Goal: Task Accomplishment & Management: Complete application form

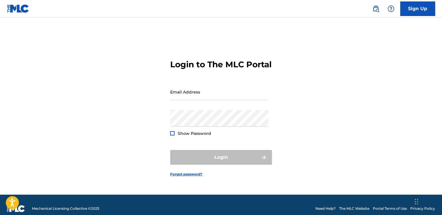
click at [17, 8] on img at bounding box center [18, 8] width 22 height 8
click at [411, 8] on link "Sign Up" at bounding box center [418, 8] width 35 height 15
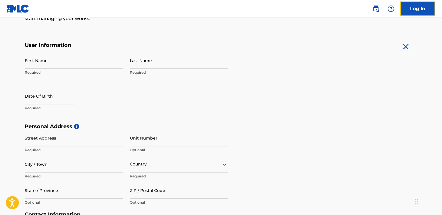
scroll to position [94, 0]
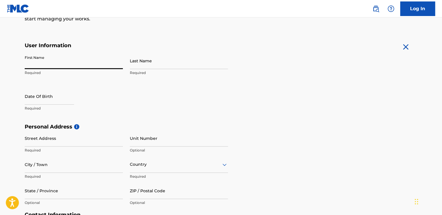
click at [56, 61] on input "First Name" at bounding box center [74, 60] width 98 height 17
click at [60, 55] on input "First Name" at bounding box center [74, 60] width 98 height 17
click at [100, 35] on div "The MLC uses identity verification before a user is registered to comply with K…" at bounding box center [221, 131] width 407 height 337
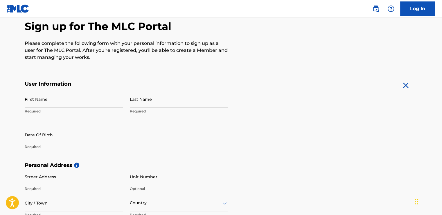
scroll to position [0, 0]
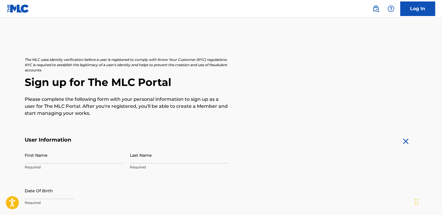
click at [20, 9] on img at bounding box center [18, 8] width 22 height 8
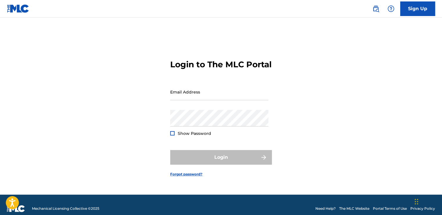
click at [20, 9] on img at bounding box center [18, 8] width 22 height 8
click at [413, 12] on link "Sign Up" at bounding box center [418, 8] width 35 height 15
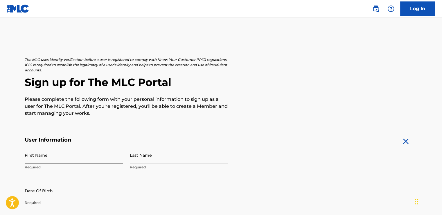
click at [54, 157] on input "First Name" at bounding box center [74, 154] width 98 height 17
type input "rayan"
type input "03AIIukzgbJSLoOzVBOpI3HkrHVJKGdDg2C40CydOC0AWjC7ggFm-C_tX3aORvjkkrq_aKtE2wBkLvD…"
type input "642"
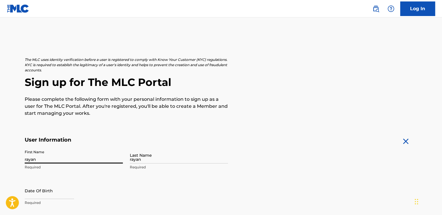
type input "363068"
type input "rayanf84@gmail.com"
click at [61, 154] on input "rayan" at bounding box center [74, 154] width 98 height 17
click at [53, 162] on input "rayan" at bounding box center [74, 154] width 98 height 17
type input "rayan fernando"
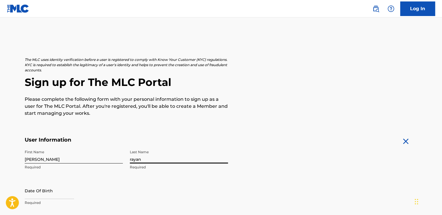
drag, startPoint x: 136, startPoint y: 161, endPoint x: 89, endPoint y: 167, distance: 47.2
click at [89, 167] on div "First Name rayan fernando Required Last Name rayan Required Date Of Birth Requi…" at bounding box center [126, 181] width 203 height 71
type input "guimaraes victorio"
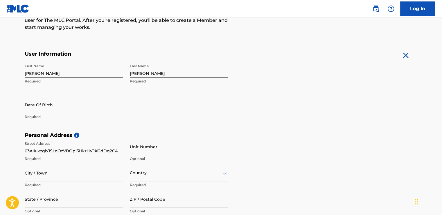
scroll to position [87, 0]
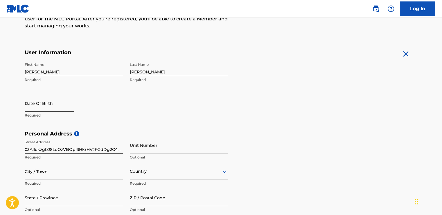
select select "8"
select select "2025"
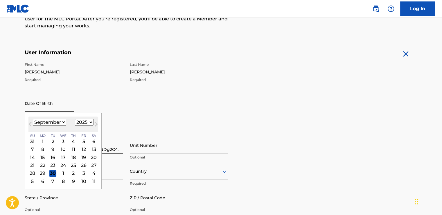
click at [51, 103] on input "text" at bounding box center [49, 103] width 49 height 17
click at [57, 103] on input "text" at bounding box center [49, 103] width 49 height 17
type input "22 01 1994"
click at [135, 108] on div "First Name rayan fernando Required Last Name guimaraes victorio Required Date O…" at bounding box center [126, 94] width 203 height 71
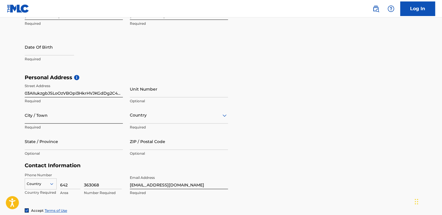
scroll to position [145, 0]
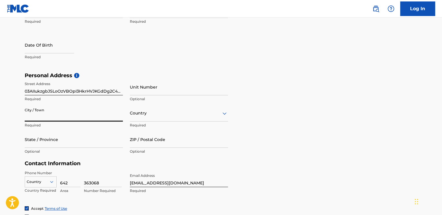
click at [48, 116] on input "City / Town" at bounding box center [74, 113] width 98 height 17
click at [3, 123] on main "The MLC uses identity verification before a user is registered to comply with K…" at bounding box center [221, 76] width 442 height 409
click at [43, 118] on input "City / Town" at bounding box center [74, 113] width 98 height 17
type input "[GEOGRAPHIC_DATA]"
click at [158, 118] on div "Country" at bounding box center [179, 113] width 98 height 17
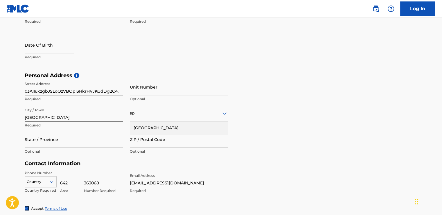
type input "spa"
click at [149, 127] on div "[GEOGRAPHIC_DATA]" at bounding box center [179, 127] width 98 height 13
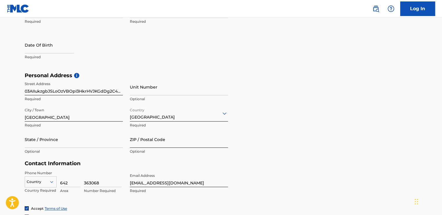
click at [153, 140] on input "ZIP / Postal Code" at bounding box center [179, 139] width 98 height 17
type input "21006"
click at [65, 144] on input "State / Province" at bounding box center [74, 139] width 98 height 17
type input "analucia"
click at [51, 117] on input "[GEOGRAPHIC_DATA]" at bounding box center [74, 113] width 98 height 17
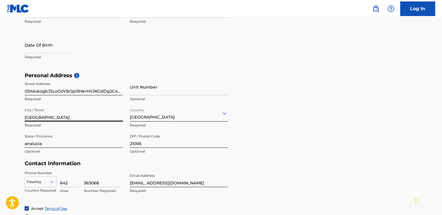
click at [51, 117] on input "[GEOGRAPHIC_DATA]" at bounding box center [74, 113] width 98 height 17
click at [66, 113] on input "[GEOGRAPHIC_DATA]" at bounding box center [74, 113] width 98 height 17
click at [76, 107] on input "[GEOGRAPHIC_DATA]" at bounding box center [74, 113] width 98 height 17
click at [10, 116] on main "The MLC uses identity verification before a user is registered to comply with K…" at bounding box center [221, 76] width 442 height 409
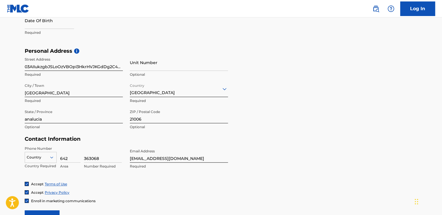
scroll to position [203, 0]
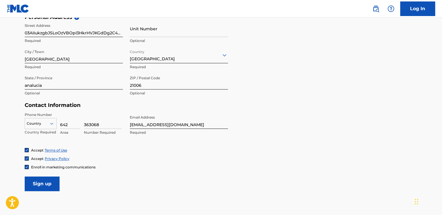
click at [51, 124] on icon at bounding box center [51, 123] width 5 height 5
type input "s"
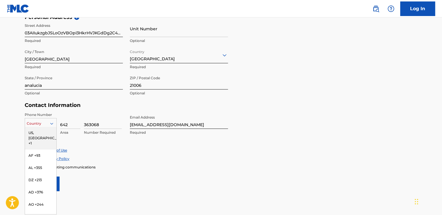
click at [50, 126] on div "216 results available. Use Up and Down to choose options, press Enter to select…" at bounding box center [41, 122] width 32 height 9
type input "34"
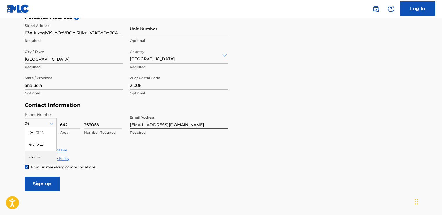
click at [38, 154] on div "ES +34" at bounding box center [40, 157] width 31 height 12
drag, startPoint x: 60, startPoint y: 125, endPoint x: 74, endPoint y: 124, distance: 13.7
click at [74, 124] on input "642" at bounding box center [70, 120] width 20 height 17
type input "677"
drag, startPoint x: 102, startPoint y: 124, endPoint x: 77, endPoint y: 124, distance: 25.3
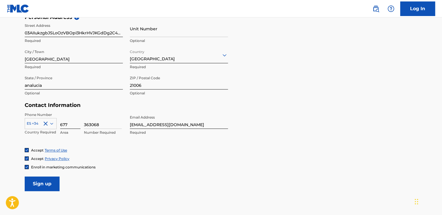
click at [82, 124] on div "ES +34 Country Required 677 Area 363068 Number Required" at bounding box center [74, 125] width 98 height 26
click at [69, 125] on input "677" at bounding box center [70, 120] width 20 height 17
drag, startPoint x: 105, startPoint y: 123, endPoint x: 77, endPoint y: 122, distance: 27.3
click at [78, 123] on div "ES +34 Country Required 677 Area 363068 Number Required" at bounding box center [74, 125] width 98 height 26
type input "217366"
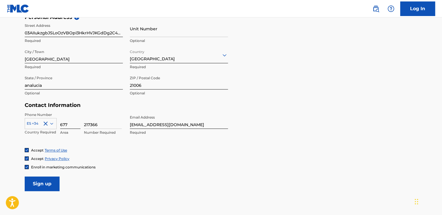
click at [73, 124] on input "677" at bounding box center [70, 120] width 20 height 17
click at [184, 138] on div "Phone Number ES +34 Country Required 677 Area 217366 Number Required Email Addr…" at bounding box center [126, 129] width 203 height 35
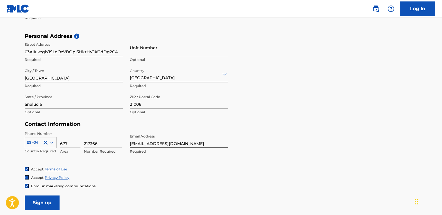
scroll to position [174, 0]
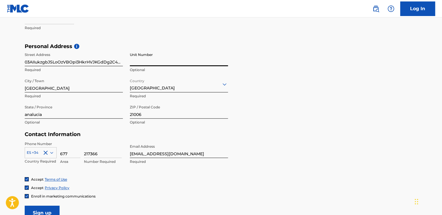
click at [159, 60] on input "Unit Number" at bounding box center [179, 57] width 98 height 17
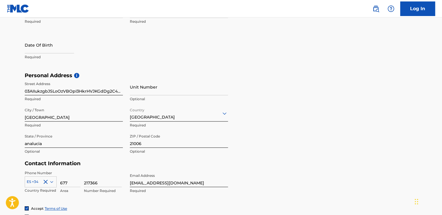
drag, startPoint x: 24, startPoint y: 90, endPoint x: 119, endPoint y: 92, distance: 94.8
click at [119, 92] on div "The MLC uses identity verification before a user is registered to comply with K…" at bounding box center [221, 80] width 407 height 337
drag, startPoint x: 121, startPoint y: 90, endPoint x: 75, endPoint y: 92, distance: 46.3
click at [78, 91] on input "03AIIukzgbJSLoOzVBOpI3HkrHVJKGdDg2C40CydOC0AWjC7ggFm-C_tX3aORvjkkrq_aKtE2wBkLvD…" at bounding box center [74, 86] width 98 height 17
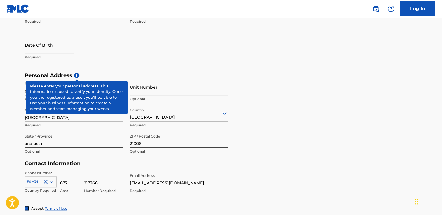
click at [77, 76] on span "i" at bounding box center [76, 75] width 5 height 5
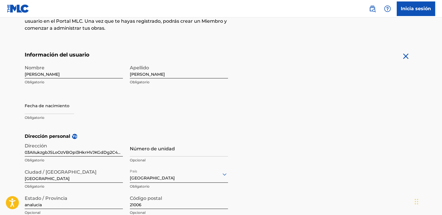
scroll to position [116, 0]
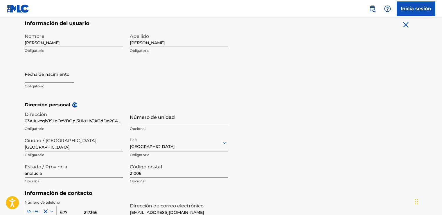
click at [38, 77] on input "text" at bounding box center [49, 74] width 49 height 17
select select "8"
select select "2025"
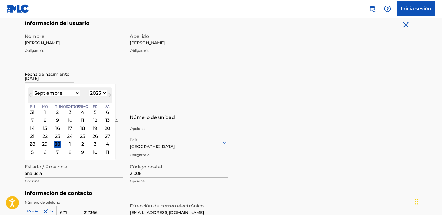
type input "22 01 1994"
click at [11, 83] on main "El MLC utiliza la verificación de identidad antes de que un usuario se registre…" at bounding box center [221, 106] width 442 height 410
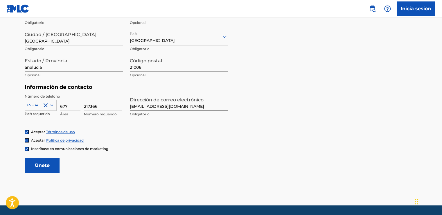
scroll to position [233, 0]
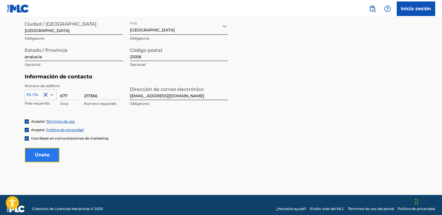
click at [45, 154] on input "Sign up" at bounding box center [42, 154] width 35 height 15
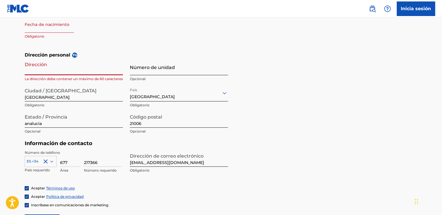
scroll to position [0, 1259]
drag, startPoint x: 25, startPoint y: 70, endPoint x: 231, endPoint y: 61, distance: 206.9
click at [231, 61] on div "Dirección personal Yo Dirección 03AIIukzgbJSLoOzVBOpI3HkrHVJKGdDg2C40CydOC0AWjC…" at bounding box center [221, 95] width 393 height 88
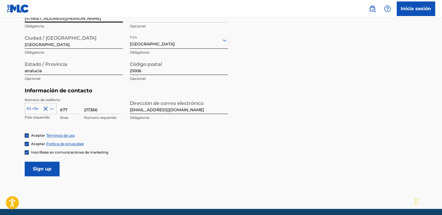
scroll to position [240, 0]
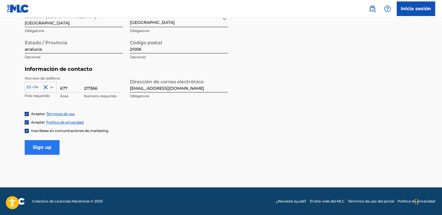
type input "[STREET_ADDRESS][PERSON_NAME]"
click at [50, 148] on input "Sign up" at bounding box center [42, 147] width 35 height 15
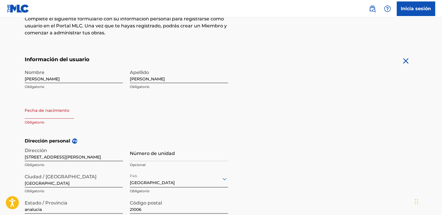
scroll to position [66, 0]
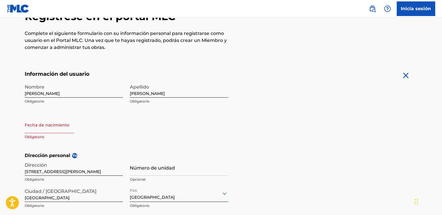
click at [41, 128] on input "text" at bounding box center [49, 124] width 49 height 17
select select "8"
select select "2025"
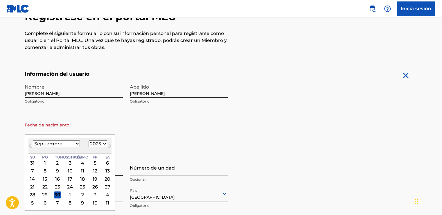
click at [49, 145] on select "Enero Febrero Marzo Abril Mayo Junio Julio Agosto Septiembre Octubre Noviembre …" at bounding box center [56, 143] width 47 height 7
select select "0"
click at [33, 140] on select "Enero Febrero Marzo Abril Mayo Junio Julio Agosto Septiembre Octubre Noviembre …" at bounding box center [56, 143] width 47 height 7
click at [67, 186] on div "22" at bounding box center [70, 186] width 7 height 7
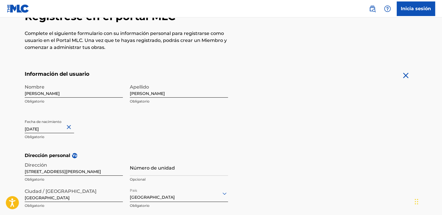
type input "January 22 1994"
click at [122, 141] on div "Fecha de nacimiento January 22 1994 Obligatorio" at bounding box center [74, 129] width 98 height 26
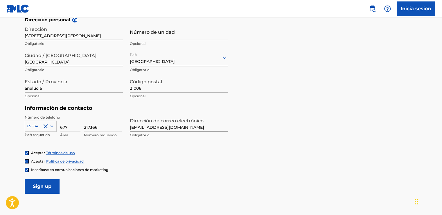
scroll to position [211, 0]
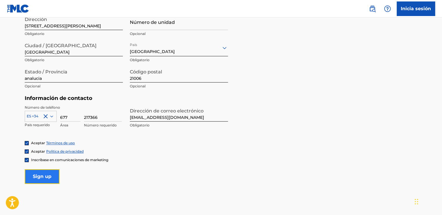
click at [53, 177] on input "Sign up" at bounding box center [42, 176] width 35 height 15
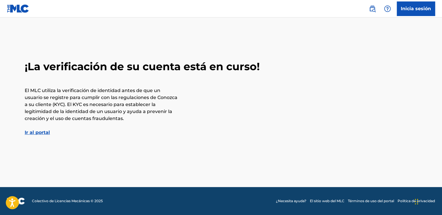
click at [32, 133] on link "Ir al portal" at bounding box center [37, 132] width 25 height 6
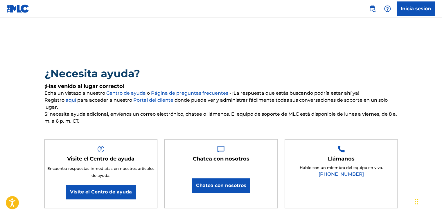
click at [69, 99] on font "aquí" at bounding box center [71, 100] width 10 height 6
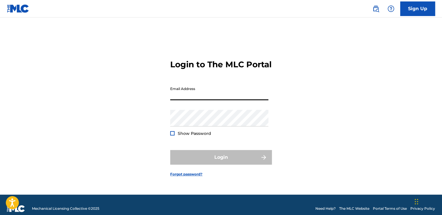
click at [205, 97] on input "Email Address" at bounding box center [219, 91] width 98 height 17
type input "[EMAIL_ADDRESS][DOMAIN_NAME]"
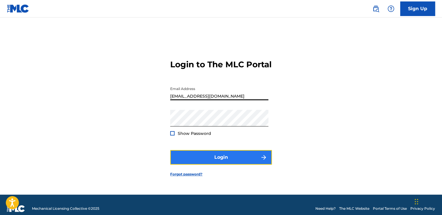
click at [206, 160] on button "Login" at bounding box center [221, 157] width 102 height 15
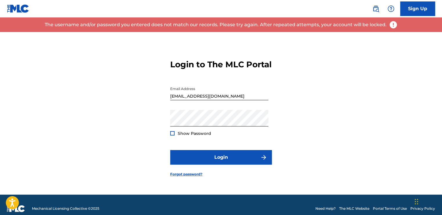
click at [176, 136] on div "Show Password" at bounding box center [190, 133] width 41 height 6
click at [173, 135] on div at bounding box center [172, 133] width 4 height 4
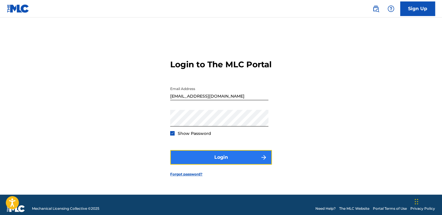
click at [188, 164] on button "Login" at bounding box center [221, 157] width 102 height 15
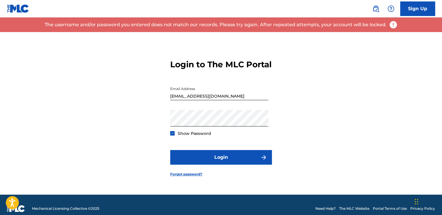
drag, startPoint x: 110, startPoint y: 58, endPoint x: 58, endPoint y: 130, distance: 88.7
click at [57, 130] on div "Login to The MLC Portal Email Address rayanf84@gmail.com Password Show Password…" at bounding box center [221, 113] width 407 height 162
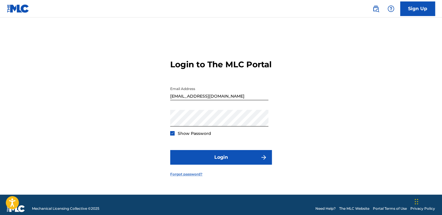
click at [193, 176] on link "Forgot password?" at bounding box center [186, 173] width 32 height 5
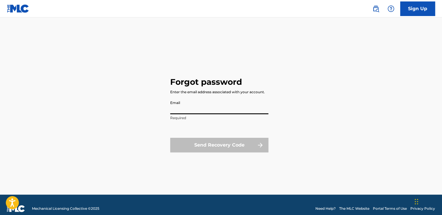
click at [188, 111] on input "Email" at bounding box center [219, 105] width 98 height 17
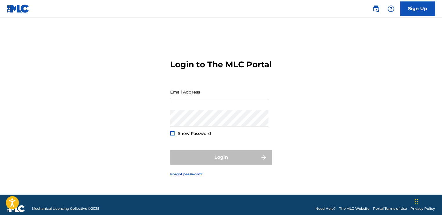
type input "[EMAIL_ADDRESS][DOMAIN_NAME]"
click at [193, 97] on input "[EMAIL_ADDRESS][DOMAIN_NAME]" at bounding box center [219, 91] width 98 height 17
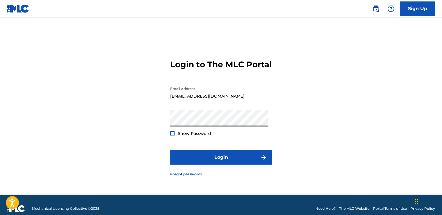
click at [171, 135] on div at bounding box center [172, 133] width 4 height 4
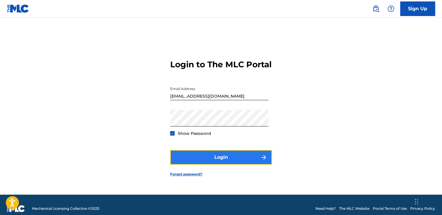
click at [193, 164] on button "Login" at bounding box center [221, 157] width 102 height 15
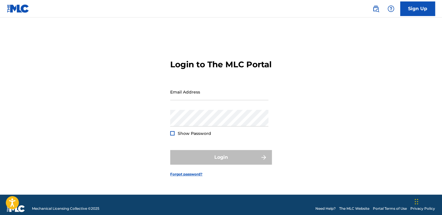
type input "[EMAIL_ADDRESS][DOMAIN_NAME]"
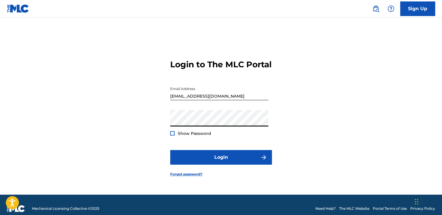
click at [137, 127] on div "Login to The MLC Portal Email Address [EMAIL_ADDRESS][DOMAIN_NAME] Password Sho…" at bounding box center [221, 113] width 407 height 162
click at [170, 150] on button "Login" at bounding box center [221, 157] width 102 height 15
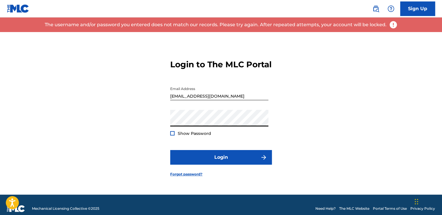
click at [172, 135] on div at bounding box center [172, 133] width 4 height 4
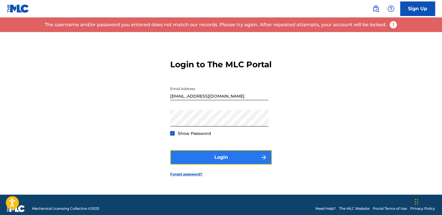
click at [191, 159] on button "Login" at bounding box center [221, 157] width 102 height 15
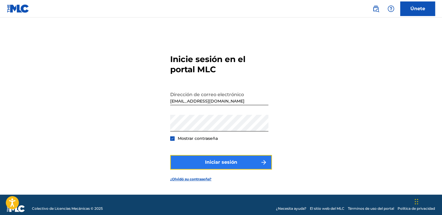
click at [190, 163] on button "Iniciar sesión" at bounding box center [221, 162] width 102 height 15
click at [207, 161] on font "Iniciar sesión" at bounding box center [221, 161] width 32 height 7
click at [199, 161] on button "Iniciar sesión" at bounding box center [221, 162] width 102 height 15
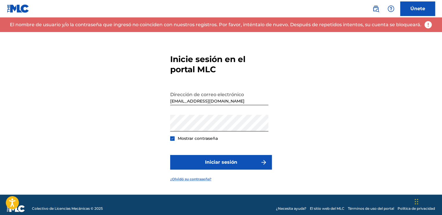
click at [191, 179] on link "¿Olvidó su contraseña?" at bounding box center [190, 178] width 41 height 5
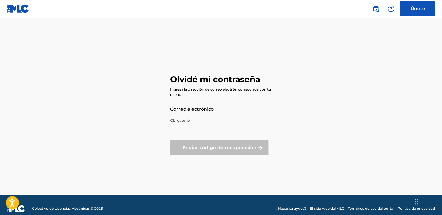
click at [205, 109] on input "Correo electrónico" at bounding box center [219, 108] width 98 height 17
type input "[EMAIL_ADDRESS][DOMAIN_NAME]"
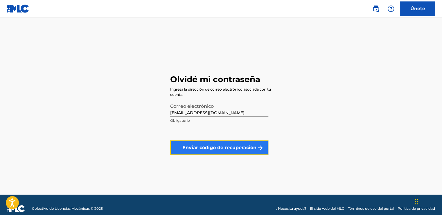
click at [196, 145] on font "Enviar código de recuperación" at bounding box center [220, 147] width 74 height 7
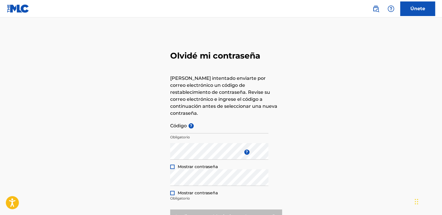
type input "[EMAIL_ADDRESS][DOMAIN_NAME]"
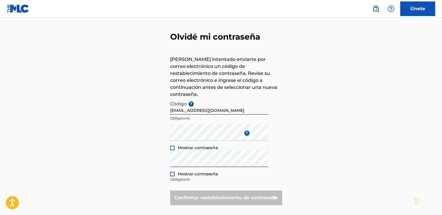
scroll to position [46, 0]
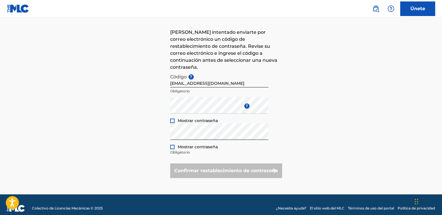
click at [174, 118] on div at bounding box center [172, 120] width 4 height 4
drag, startPoint x: 173, startPoint y: 110, endPoint x: 173, endPoint y: 115, distance: 4.4
click at [173, 117] on div "Mostrar contraseña" at bounding box center [194, 120] width 48 height 6
click at [173, 119] on img at bounding box center [172, 120] width 3 height 3
click at [173, 118] on div at bounding box center [172, 120] width 4 height 4
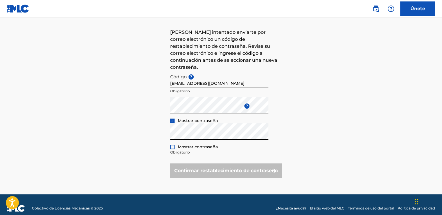
click at [172, 144] on div at bounding box center [172, 146] width 4 height 4
click at [171, 118] on div at bounding box center [172, 120] width 4 height 4
click at [172, 118] on div at bounding box center [172, 120] width 4 height 4
click at [192, 149] on p "Obligatorio" at bounding box center [219, 151] width 98 height 5
click at [186, 149] on p "Obligatorio" at bounding box center [219, 151] width 98 height 5
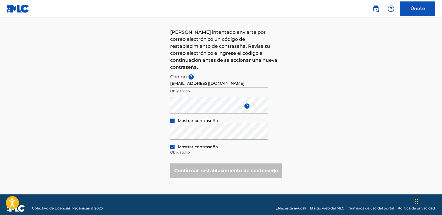
click at [183, 148] on form "Código ? [EMAIL_ADDRESS][DOMAIN_NAME] Obligatorio Ingrese una nueva contraseña …" at bounding box center [226, 124] width 112 height 107
click at [187, 149] on p "Obligatorio" at bounding box center [219, 151] width 98 height 5
drag, startPoint x: 210, startPoint y: 167, endPoint x: 207, endPoint y: 162, distance: 5.5
click at [209, 166] on div "Confirmar restablecimiento de contraseña" at bounding box center [226, 170] width 112 height 15
drag, startPoint x: 162, startPoint y: 123, endPoint x: 153, endPoint y: 124, distance: 9.1
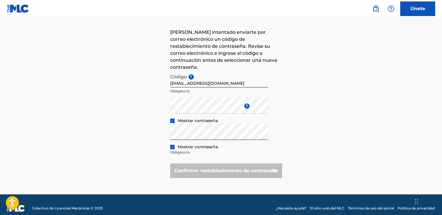
click at [162, 123] on div "Olvidé mi contraseña [PERSON_NAME] intentado enviarte por correo electrónico un…" at bounding box center [221, 90] width 407 height 208
click at [328, 115] on div "Olvidé mi contraseña [PERSON_NAME] intentado enviarte por correo electrónico un…" at bounding box center [221, 90] width 407 height 208
click at [138, 112] on div "Olvidé mi contraseña [PERSON_NAME] intentado enviarte por correo electrónico un…" at bounding box center [221, 90] width 407 height 208
click at [173, 119] on img at bounding box center [172, 120] width 3 height 3
click at [221, 164] on div "Confirmar restablecimiento de contraseña" at bounding box center [226, 170] width 112 height 15
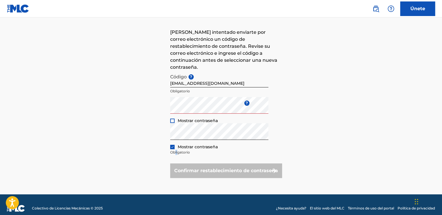
click at [178, 149] on p "Obligatorio" at bounding box center [219, 151] width 98 height 5
click at [180, 149] on p "Obligatorio" at bounding box center [219, 151] width 98 height 5
click at [185, 149] on p "Obligatorio" at bounding box center [219, 151] width 98 height 5
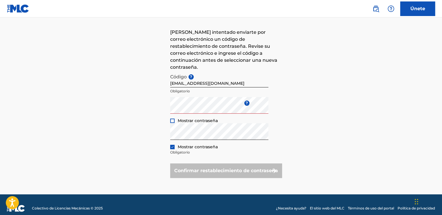
drag, startPoint x: 185, startPoint y: 146, endPoint x: 174, endPoint y: 139, distance: 12.5
click at [174, 144] on div "Mostrar contraseña" at bounding box center [194, 147] width 48 height 6
click at [171, 145] on img at bounding box center [172, 146] width 3 height 3
click at [171, 118] on div at bounding box center [172, 120] width 4 height 4
click at [160, 128] on div "Olvidé mi contraseña [PERSON_NAME] intentado enviarte por correo electrónico un…" at bounding box center [221, 90] width 407 height 208
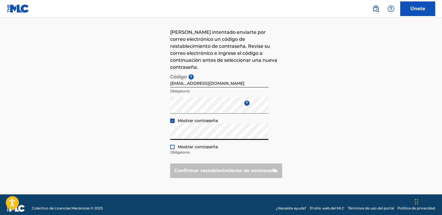
drag, startPoint x: 159, startPoint y: 159, endPoint x: 162, endPoint y: 157, distance: 3.4
click at [159, 159] on div "Olvidé mi contraseña [PERSON_NAME] intentado enviarte por correo electrónico un…" at bounding box center [221, 90] width 407 height 208
click at [171, 144] on div at bounding box center [172, 146] width 4 height 4
click at [192, 164] on div "Confirmar restablecimiento de contraseña" at bounding box center [226, 170] width 112 height 15
click at [195, 170] on div "Confirmar restablecimiento de contraseña" at bounding box center [226, 170] width 112 height 15
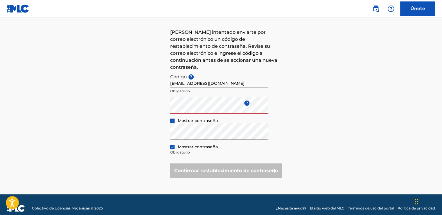
drag, startPoint x: 196, startPoint y: 168, endPoint x: 213, endPoint y: 112, distance: 57.6
click at [196, 167] on div "Confirmar restablecimiento de contraseña" at bounding box center [226, 170] width 112 height 15
click at [118, 110] on div "Olvidé mi contraseña [PERSON_NAME] intentado enviarte por correo electrónico un…" at bounding box center [221, 90] width 407 height 208
click at [130, 131] on div "Olvidé mi contraseña [PERSON_NAME] intentado enviarte por correo electrónico un…" at bounding box center [221, 90] width 407 height 208
click at [133, 102] on div "Olvidé mi contraseña [PERSON_NAME] intentado enviarte por correo electrónico un…" at bounding box center [221, 90] width 407 height 208
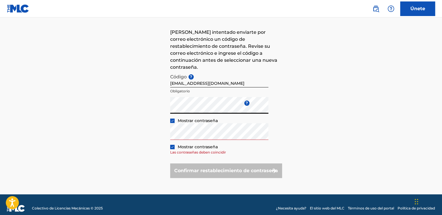
click at [120, 89] on div "Olvidé mi contraseña [PERSON_NAME] intentado enviarte por correo electrónico un…" at bounding box center [221, 90] width 407 height 208
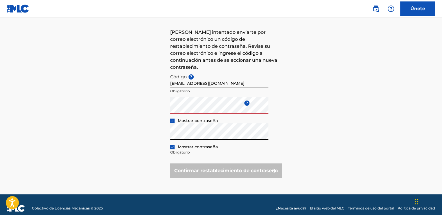
click at [188, 154] on form "Código ? [EMAIL_ADDRESS][DOMAIN_NAME] Obligatorio Ingrese una nueva contraseña …" at bounding box center [226, 124] width 112 height 107
click at [195, 163] on div "Confirmar restablecimiento de contraseña" at bounding box center [226, 170] width 112 height 15
drag, startPoint x: 195, startPoint y: 163, endPoint x: 253, endPoint y: 162, distance: 58.1
click at [253, 163] on div "Confirmar restablecimiento de contraseña" at bounding box center [226, 170] width 112 height 15
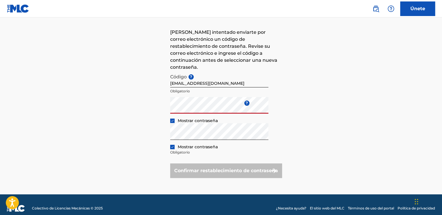
click at [269, 94] on form "Código ? [EMAIL_ADDRESS][DOMAIN_NAME] Obligatorio Ingrese una nueva contraseña …" at bounding box center [226, 124] width 112 height 107
click at [222, 76] on input "[EMAIL_ADDRESS][DOMAIN_NAME]" at bounding box center [219, 79] width 98 height 17
click at [138, 99] on div "Olvidé mi contraseña Hemos intentado enviarte por correo electrónico un código …" at bounding box center [221, 90] width 407 height 208
click at [217, 148] on form "Código ? rayanf84@gmail.com Obligatorio Ingrese una nueva contraseña ? Mostrar …" at bounding box center [226, 124] width 112 height 107
click at [216, 163] on div "Confirmar restablecimiento de contraseña" at bounding box center [226, 170] width 112 height 15
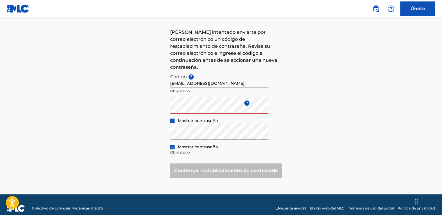
click at [215, 163] on div "Confirmar restablecimiento de contraseña" at bounding box center [226, 170] width 112 height 15
drag, startPoint x: 215, startPoint y: 163, endPoint x: 210, endPoint y: 162, distance: 4.4
click at [210, 163] on div "Confirmar restablecimiento de contraseña" at bounding box center [226, 170] width 112 height 15
drag, startPoint x: 210, startPoint y: 162, endPoint x: 157, endPoint y: 149, distance: 54.5
click at [171, 151] on form "Código ? rayanf84@gmail.com Obligatorio Ingrese una nueva contraseña ? Mostrar …" at bounding box center [226, 124] width 112 height 107
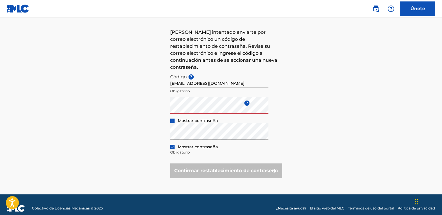
drag, startPoint x: 132, startPoint y: 147, endPoint x: 143, endPoint y: 120, distance: 29.5
click at [132, 147] on div "Olvidé mi contraseña Hemos intentado enviarte por correo electrónico un código …" at bounding box center [221, 90] width 407 height 208
drag, startPoint x: 153, startPoint y: 131, endPoint x: 158, endPoint y: 131, distance: 5.5
click at [153, 131] on div "Olvidé mi contraseña Hemos intentado enviarte por correo electrónico un código …" at bounding box center [221, 90] width 407 height 208
click at [232, 163] on div "Confirmar restablecimiento de contraseña" at bounding box center [226, 170] width 112 height 15
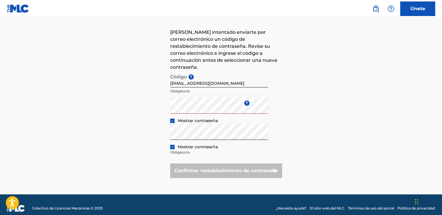
click at [232, 163] on div "Confirmar restablecimiento de contraseña" at bounding box center [226, 170] width 112 height 15
click at [233, 163] on div "Confirmar restablecimiento de contraseña" at bounding box center [226, 170] width 112 height 15
drag, startPoint x: 233, startPoint y: 162, endPoint x: 177, endPoint y: 158, distance: 56.8
click at [183, 163] on div "Confirmar restablecimiento de contraseña" at bounding box center [226, 170] width 112 height 15
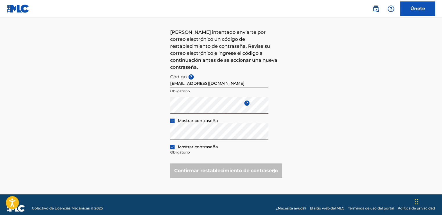
drag, startPoint x: 80, startPoint y: 138, endPoint x: 89, endPoint y: 135, distance: 9.3
click at [88, 134] on div "Olvidé mi contraseña Hemos intentado enviarte por correo electrónico un código …" at bounding box center [221, 90] width 407 height 208
click at [101, 142] on div "Olvidé mi contraseña Hemos intentado enviarte por correo electrónico un código …" at bounding box center [221, 90] width 407 height 208
drag, startPoint x: 101, startPoint y: 141, endPoint x: 58, endPoint y: 99, distance: 60.4
click at [56, 99] on div "Olvidé mi contraseña Hemos intentado enviarte por correo electrónico un código …" at bounding box center [221, 90] width 407 height 208
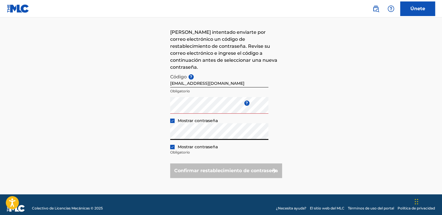
click at [101, 128] on div "Olvidé mi contraseña Hemos intentado enviarte por correo electrónico un código …" at bounding box center [221, 90] width 407 height 208
click at [103, 105] on div "Olvidé mi contraseña Hemos intentado enviarte por correo electrónico un código …" at bounding box center [221, 90] width 407 height 208
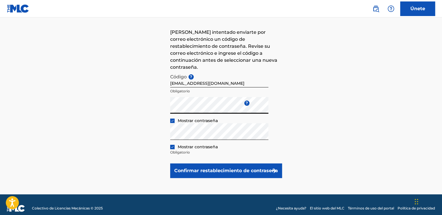
click at [164, 102] on div "Olvidé mi contraseña Hemos intentado enviarte por correo electrónico un código …" at bounding box center [221, 90] width 407 height 208
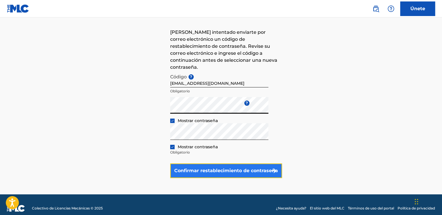
click at [189, 167] on font "Confirmar restablecimiento de contraseña" at bounding box center [226, 170] width 104 height 7
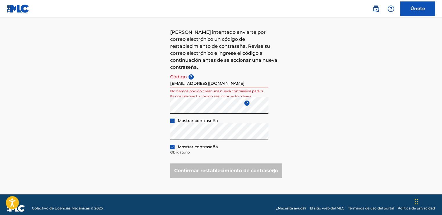
click at [200, 88] on p "No hemos podido crear una nueva contraseña para ti. Es posible que tu código se…" at bounding box center [219, 96] width 98 height 16
click at [199, 74] on input "[EMAIL_ADDRESS][DOMAIN_NAME]" at bounding box center [219, 79] width 98 height 17
drag, startPoint x: 193, startPoint y: 76, endPoint x: 153, endPoint y: 76, distance: 40.4
click at [153, 76] on div "Olvidé mi contraseña Hemos intentado enviarte por correo electrónico un código …" at bounding box center [221, 90] width 407 height 208
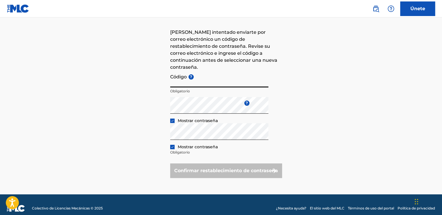
paste input "FP_7b21697b403fbd4befd14d24d86f"
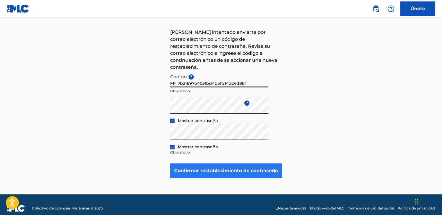
type input "FP_7b21697b403fbd4befd14d24d86f"
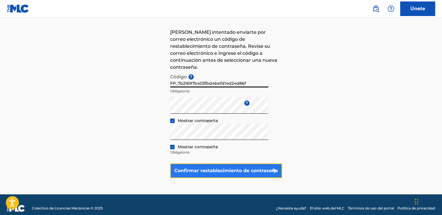
click at [235, 167] on font "Confirmar restablecimiento de contraseña" at bounding box center [226, 170] width 104 height 7
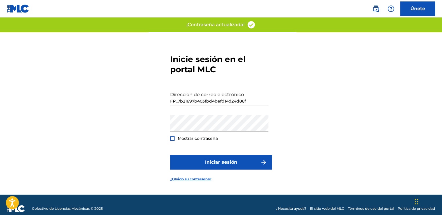
click at [173, 139] on div at bounding box center [172, 138] width 4 height 4
click at [173, 139] on img at bounding box center [172, 138] width 3 height 3
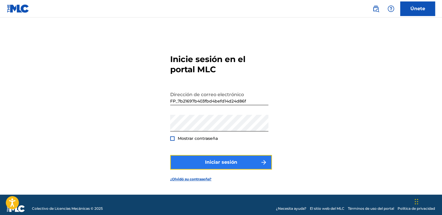
click at [203, 165] on button "Iniciar sesión" at bounding box center [221, 162] width 102 height 15
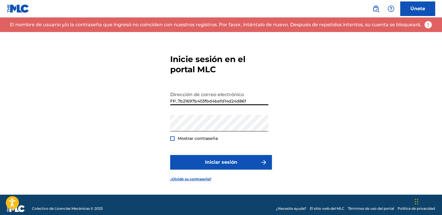
drag, startPoint x: 256, startPoint y: 103, endPoint x: 129, endPoint y: 115, distance: 127.6
click at [129, 115] on div "Inicie sesión en el portal MLC Dirección de correo electrónico FP_7b21697b403fb…" at bounding box center [221, 113] width 407 height 162
type input "R"
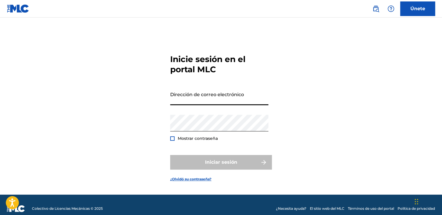
type input "R"
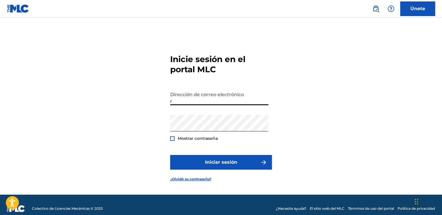
type input "[EMAIL_ADDRESS][DOMAIN_NAME]"
click at [170, 138] on div "Inicie sesión en el portal MLC Dirección de correo electrónico rayanf84@gmail.c…" at bounding box center [221, 113] width 407 height 162
click at [175, 139] on div "Mostrar contraseña" at bounding box center [194, 138] width 48 height 6
click at [173, 139] on div at bounding box center [172, 138] width 4 height 4
click at [173, 139] on img at bounding box center [172, 138] width 3 height 3
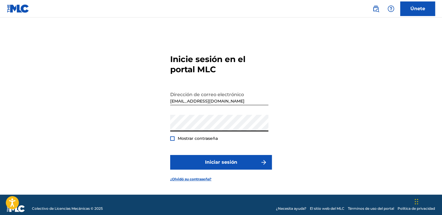
click at [115, 127] on div "Inicie sesión en el portal MLC Dirección de correo electrónico rayanf84@gmail.c…" at bounding box center [221, 113] width 407 height 162
click at [173, 138] on div at bounding box center [172, 138] width 4 height 4
click at [173, 138] on img at bounding box center [172, 138] width 3 height 3
click at [115, 130] on div "Inicie sesión en el portal MLC Dirección de correo electrónico rayanf84@gmail.c…" at bounding box center [221, 113] width 407 height 162
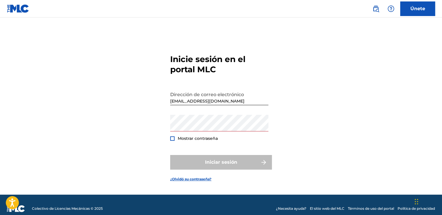
click at [174, 162] on div "Iniciar sesión" at bounding box center [221, 162] width 102 height 15
click at [184, 162] on div "Iniciar sesión" at bounding box center [221, 162] width 102 height 15
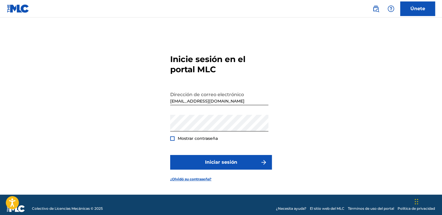
click at [172, 137] on div at bounding box center [172, 138] width 4 height 4
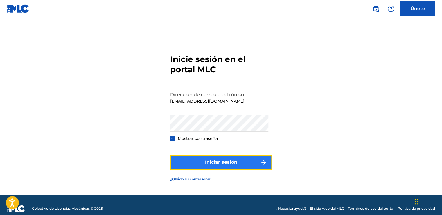
click at [190, 160] on button "Iniciar sesión" at bounding box center [221, 162] width 102 height 15
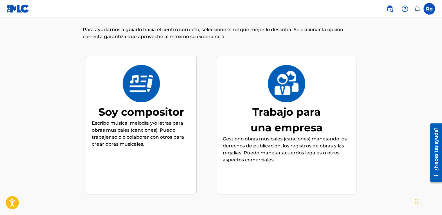
click at [123, 131] on p "Escribo música, melodía y/o letras para obras musicales (canciones). Puedo trab…" at bounding box center [141, 133] width 99 height 28
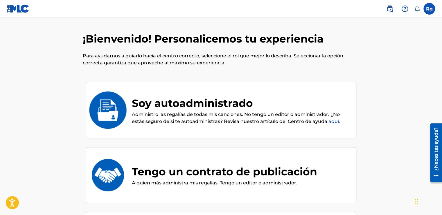
click at [186, 104] on div "Soy autoadministrado" at bounding box center [241, 103] width 219 height 16
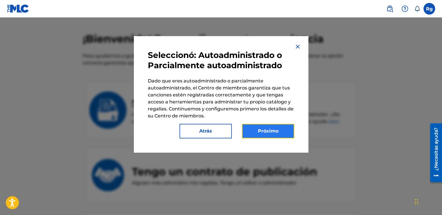
click at [268, 134] on button "Próximo" at bounding box center [268, 131] width 52 height 15
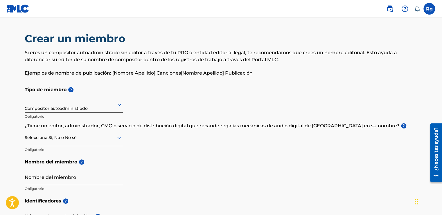
scroll to position [29, 0]
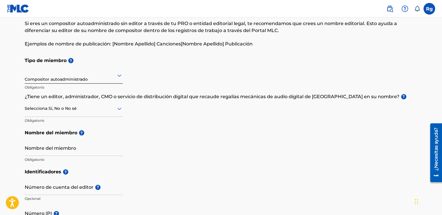
click at [44, 80] on div "Compositor autoadministrado" at bounding box center [74, 75] width 98 height 14
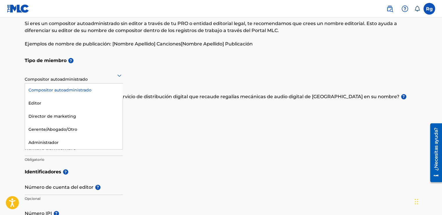
click at [46, 90] on div "Compositor autoadministrado" at bounding box center [74, 89] width 98 height 13
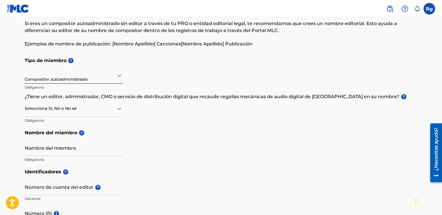
click at [88, 109] on div at bounding box center [74, 108] width 98 height 7
click at [32, 138] on div "No" at bounding box center [74, 136] width 98 height 13
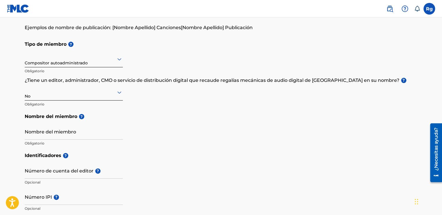
scroll to position [87, 0]
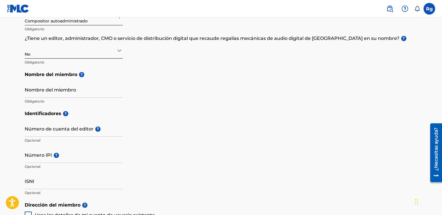
click at [35, 52] on div at bounding box center [74, 50] width 98 height 7
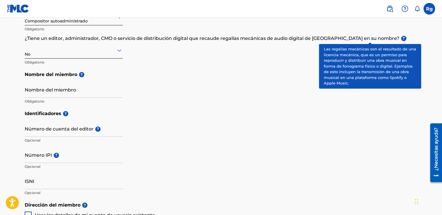
click at [401, 37] on span "?" at bounding box center [403, 38] width 5 height 5
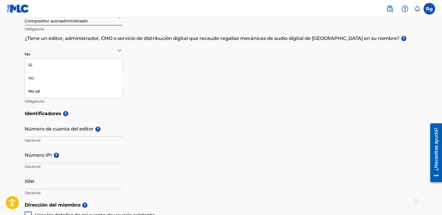
click at [31, 51] on div at bounding box center [74, 50] width 98 height 7
click at [36, 65] on div "Sí" at bounding box center [74, 64] width 98 height 13
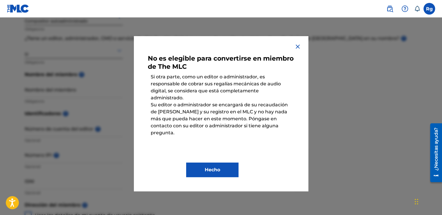
click at [299, 44] on img at bounding box center [297, 46] width 7 height 7
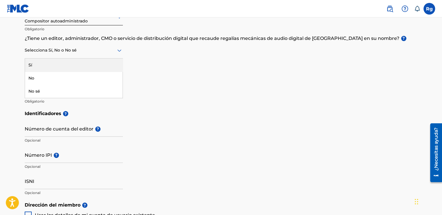
click at [47, 53] on div at bounding box center [74, 50] width 98 height 7
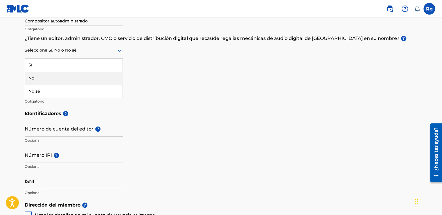
click at [38, 79] on div "No" at bounding box center [74, 78] width 98 height 13
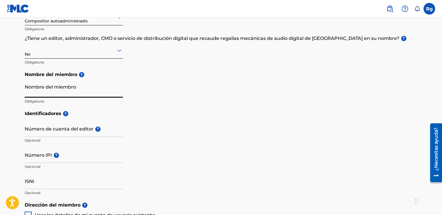
click at [51, 90] on input "Nombre del miembro" at bounding box center [74, 89] width 98 height 17
click at [65, 91] on input "Nombre del miembro" at bounding box center [74, 89] width 98 height 17
type input "maldi rayan"
click at [25, 134] on input "Número de cuenta del editor ?" at bounding box center [74, 128] width 98 height 17
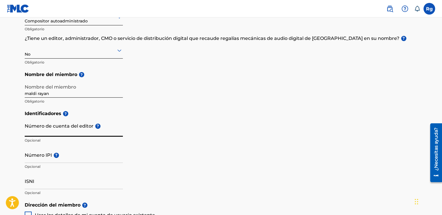
click at [84, 127] on input "Número de cuenta del editor ?" at bounding box center [74, 128] width 98 height 17
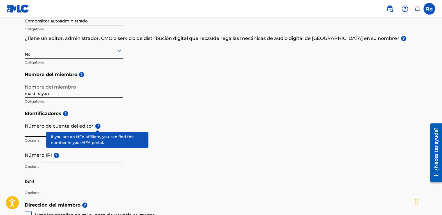
click at [96, 126] on span "?" at bounding box center [97, 125] width 5 height 5
click at [96, 126] on input "Número de cuenta del editor ?" at bounding box center [74, 128] width 98 height 17
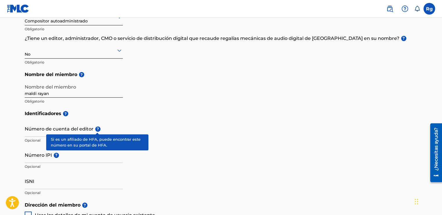
click at [96, 126] on span "?" at bounding box center [97, 128] width 5 height 5
click at [96, 126] on input "Número de cuenta del editor ?" at bounding box center [74, 128] width 98 height 17
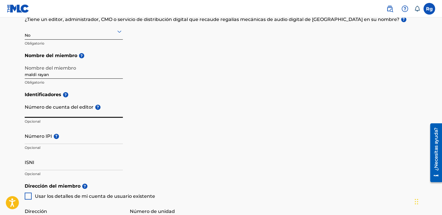
scroll to position [116, 0]
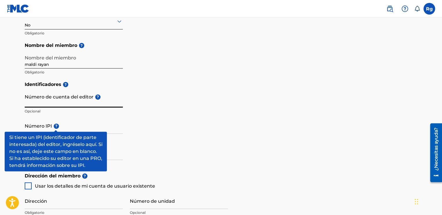
click at [56, 125] on span "?" at bounding box center [56, 125] width 5 height 5
click at [56, 125] on input "Número IPI ?" at bounding box center [74, 125] width 98 height 17
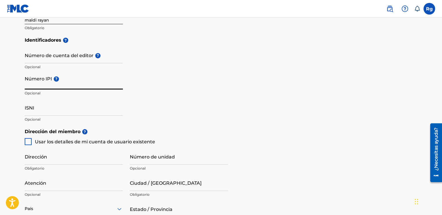
scroll to position [174, 0]
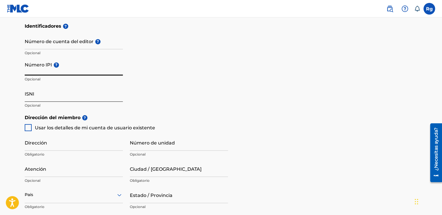
click at [31, 96] on input "ISNI" at bounding box center [74, 93] width 98 height 17
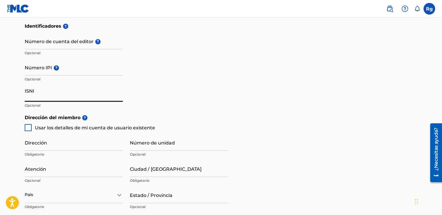
click at [33, 89] on input "ISNI" at bounding box center [74, 93] width 98 height 17
drag, startPoint x: 33, startPoint y: 89, endPoint x: 21, endPoint y: 89, distance: 11.3
click at [21, 89] on div "Crear un miembro Si eres un compositor autoadministrado sin editor a través de …" at bounding box center [221, 91] width 407 height 466
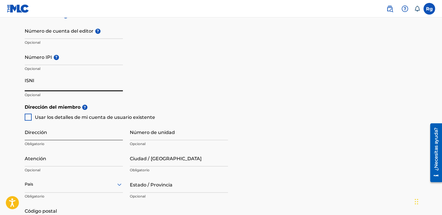
scroll to position [203, 0]
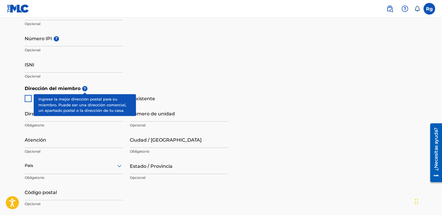
click at [84, 88] on span "?" at bounding box center [84, 88] width 5 height 5
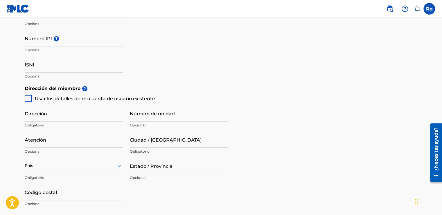
click at [31, 99] on div "Usar los detalles de mi cuenta de usuario existente" at bounding box center [90, 98] width 131 height 7
click at [28, 99] on div at bounding box center [28, 98] width 7 height 7
type input "calle nicolas orta casa 39"
type input "huelva"
type input "analucia"
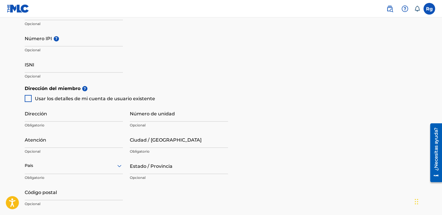
type input "21006"
type input "677"
type input "217366"
type input "[EMAIL_ADDRESS][DOMAIN_NAME]"
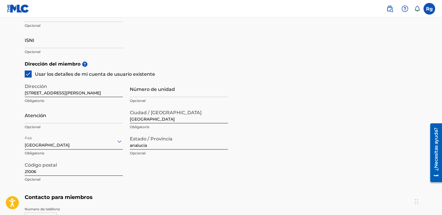
scroll to position [262, 0]
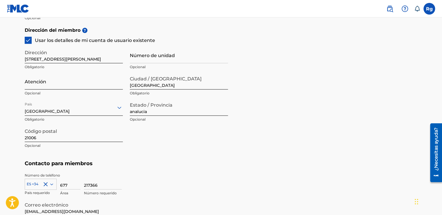
click at [41, 85] on input "Atención" at bounding box center [74, 81] width 98 height 17
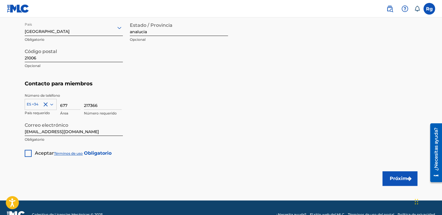
scroll to position [349, 0]
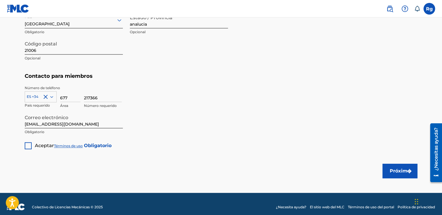
click at [26, 142] on div at bounding box center [28, 145] width 7 height 7
click at [398, 171] on font "Próximo" at bounding box center [400, 170] width 21 height 7
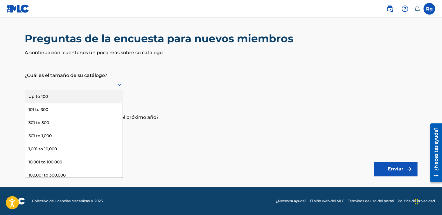
click at [110, 83] on div at bounding box center [74, 84] width 98 height 7
click at [57, 94] on div "Hasta 100" at bounding box center [74, 96] width 98 height 13
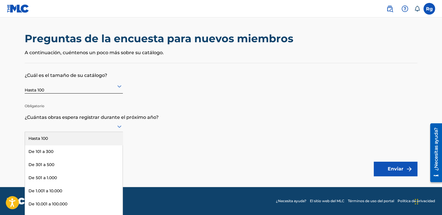
click at [115, 126] on div at bounding box center [74, 125] width 98 height 7
click at [60, 139] on div "Hasta 100" at bounding box center [74, 138] width 98 height 13
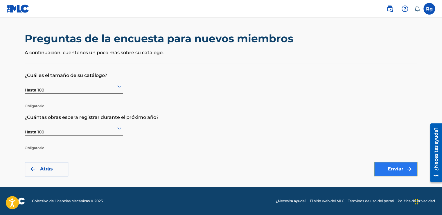
click at [401, 167] on font "Enviar" at bounding box center [396, 168] width 16 height 7
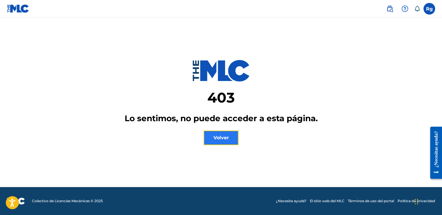
click at [233, 142] on button "Volver" at bounding box center [221, 137] width 35 height 15
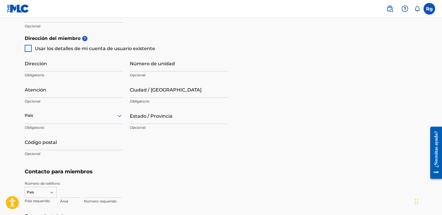
scroll to position [262, 0]
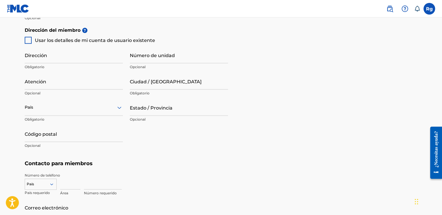
click at [28, 42] on div at bounding box center [28, 40] width 7 height 7
type input "calle nicolas orta casa 39"
type input "huelva"
type input "analucia"
type input "21006"
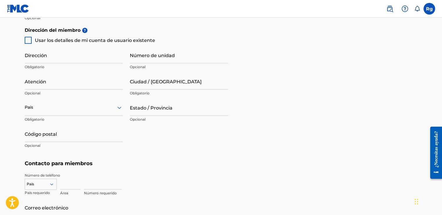
type input "677"
type input "217366"
type input "[EMAIL_ADDRESS][DOMAIN_NAME]"
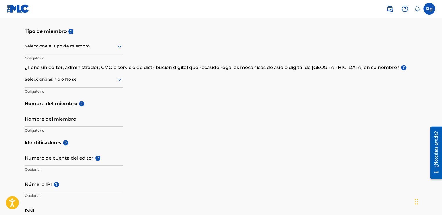
scroll to position [58, 0]
click at [76, 79] on div at bounding box center [74, 79] width 98 height 7
click at [35, 103] on div "No" at bounding box center [74, 107] width 98 height 13
click at [79, 50] on div "Seleccione el tipo de miembro" at bounding box center [74, 46] width 98 height 17
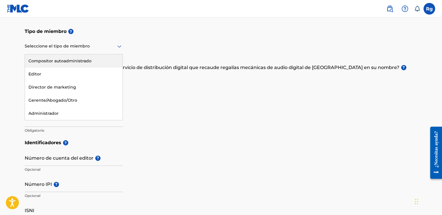
click at [66, 62] on div "Compositor autoadministrado" at bounding box center [74, 60] width 98 height 13
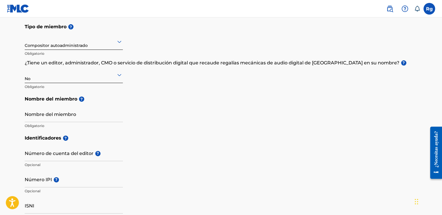
scroll to position [145, 0]
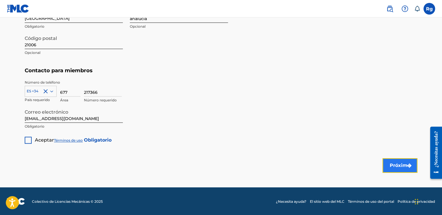
click at [404, 166] on font "Próximo" at bounding box center [400, 165] width 21 height 7
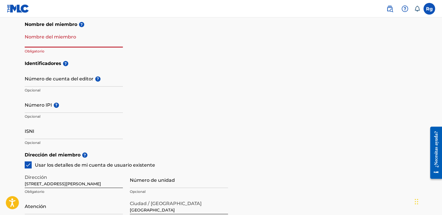
scroll to position [127, 0]
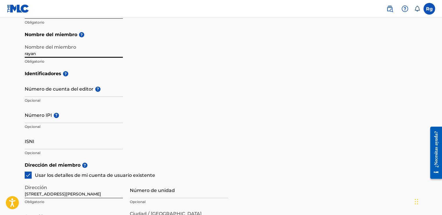
type input "rayan"
click at [191, 76] on h5 "Identificadores ?" at bounding box center [221, 73] width 393 height 13
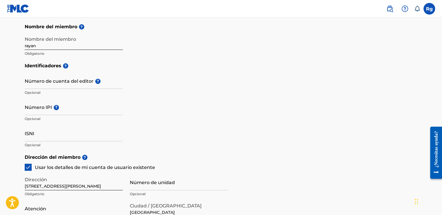
scroll to position [330, 0]
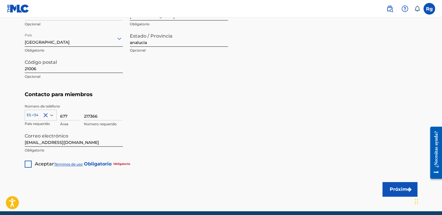
click at [32, 166] on div "Aceptar Términos de uso Obligatorio Obligatorio" at bounding box center [78, 161] width 106 height 11
click at [27, 162] on div at bounding box center [28, 163] width 7 height 7
click at [399, 191] on font "Próximo" at bounding box center [400, 188] width 21 height 7
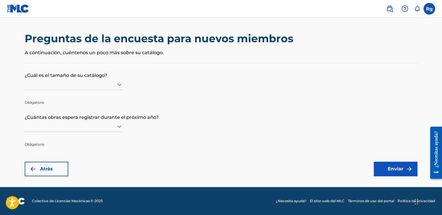
click at [63, 80] on div at bounding box center [74, 84] width 98 height 11
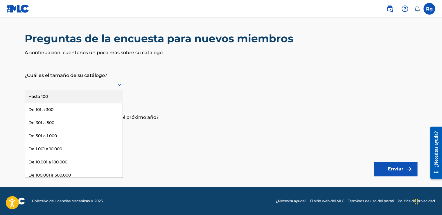
click at [50, 97] on div "Hasta 100" at bounding box center [74, 96] width 98 height 13
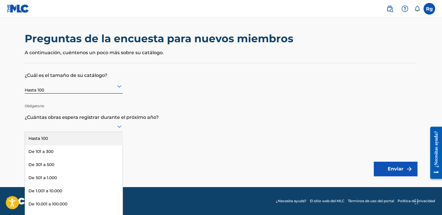
click at [53, 125] on div at bounding box center [74, 125] width 98 height 7
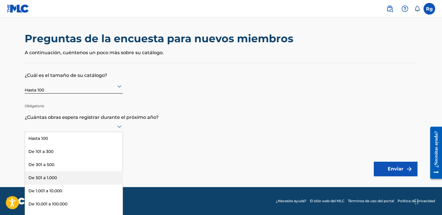
drag, startPoint x: 54, startPoint y: 176, endPoint x: 61, endPoint y: 175, distance: 7.1
click at [55, 176] on div "De 501 a 1.000" at bounding box center [74, 177] width 98 height 13
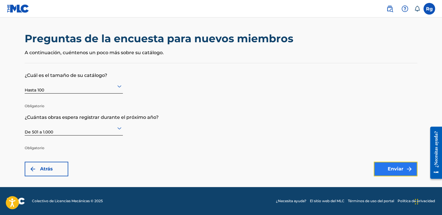
click at [397, 167] on font "Enviar" at bounding box center [396, 168] width 16 height 7
